Goal: Unclear

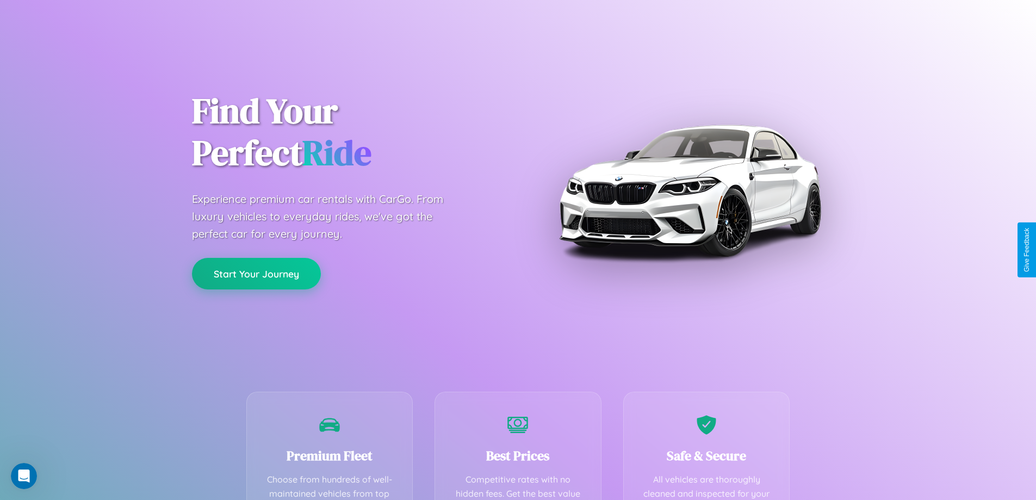
click at [256, 273] on button "Start Your Journey" at bounding box center [256, 274] width 129 height 32
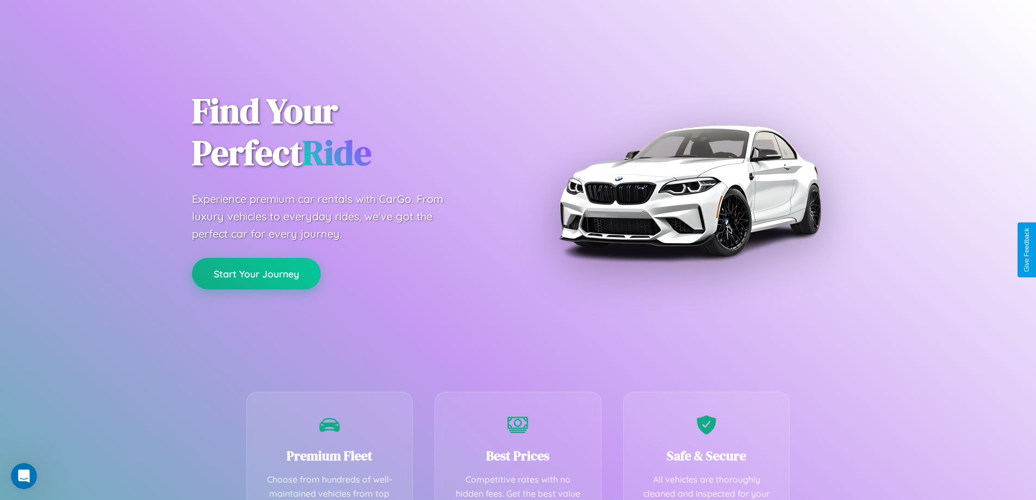
click at [256, 273] on button "Start Your Journey" at bounding box center [256, 274] width 129 height 32
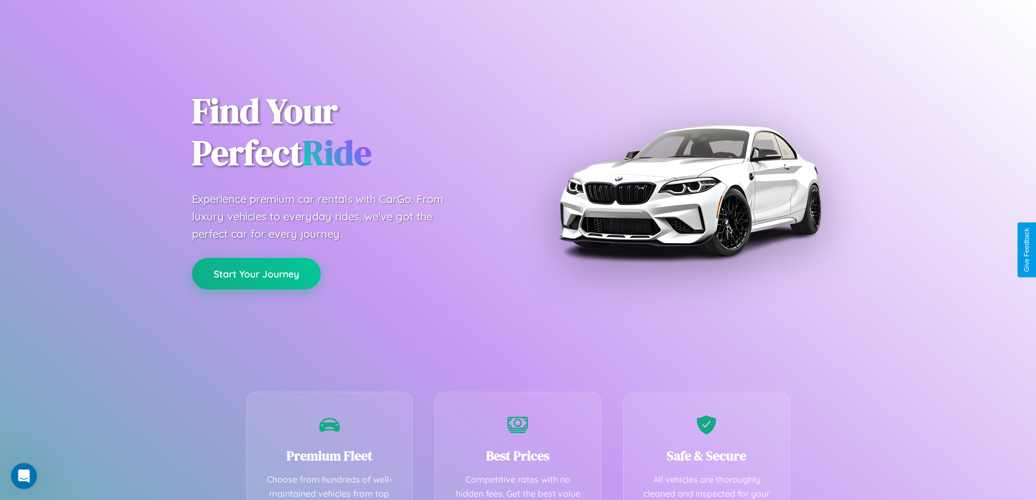
click at [256, 273] on button "Start Your Journey" at bounding box center [256, 274] width 129 height 32
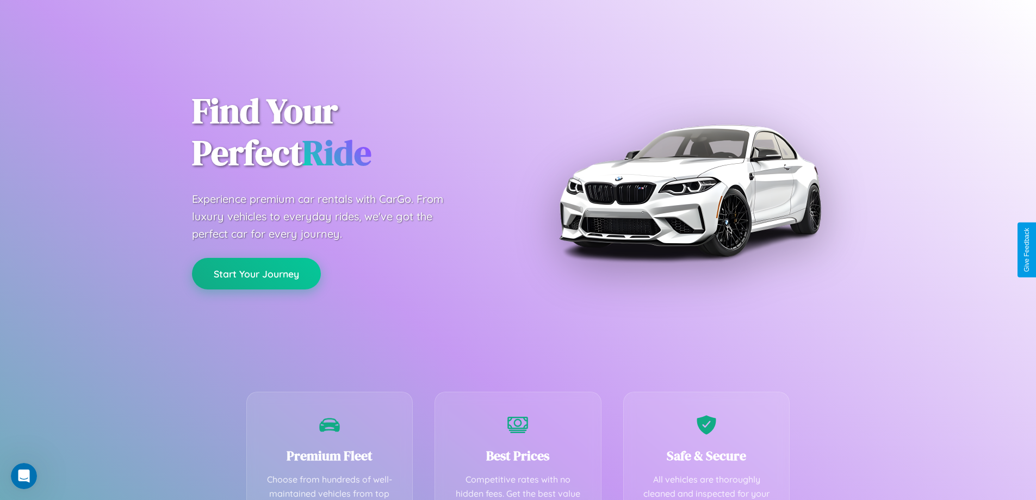
click at [256, 273] on button "Start Your Journey" at bounding box center [256, 274] width 129 height 32
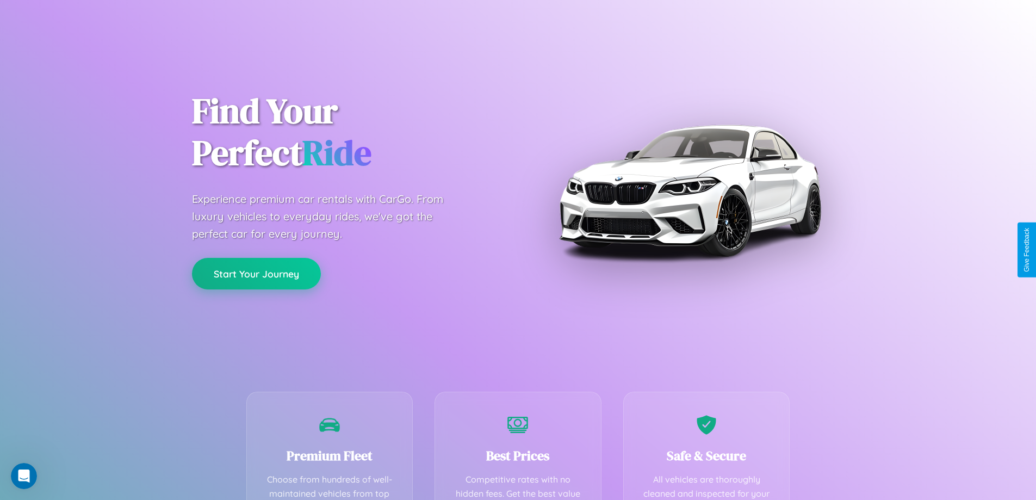
click at [256, 273] on button "Start Your Journey" at bounding box center [256, 274] width 129 height 32
